Goal: Information Seeking & Learning: Learn about a topic

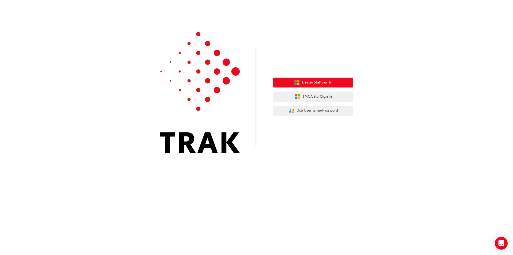
click at [310, 84] on span "Dealer Staff Sign In" at bounding box center [317, 82] width 30 height 6
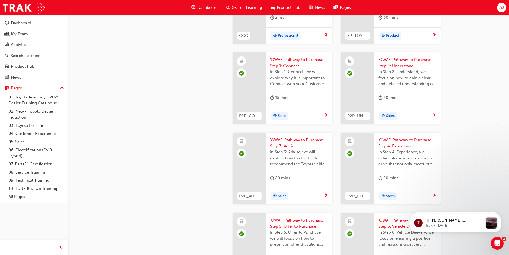
scroll to position [1337, 0]
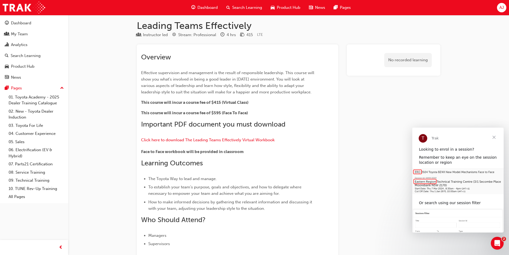
scroll to position [3, 0]
